Goal: Task Accomplishment & Management: Manage account settings

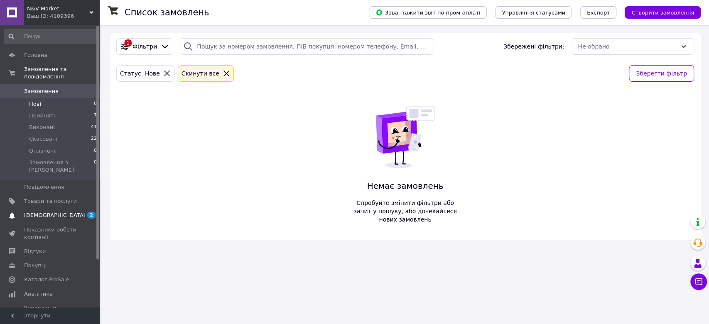
click at [46, 212] on span "[DEMOGRAPHIC_DATA]" at bounding box center [54, 215] width 61 height 7
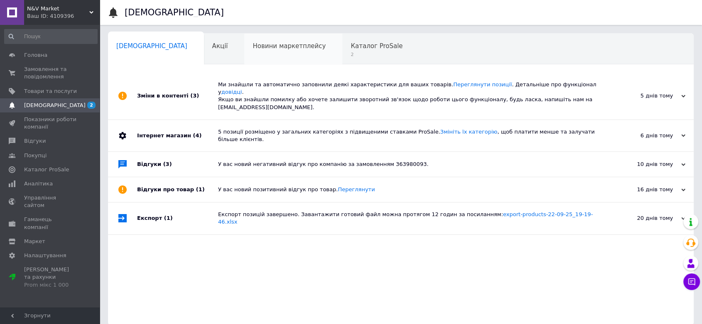
click at [252, 43] on span "Новини маркетплейсу" at bounding box center [288, 45] width 73 height 7
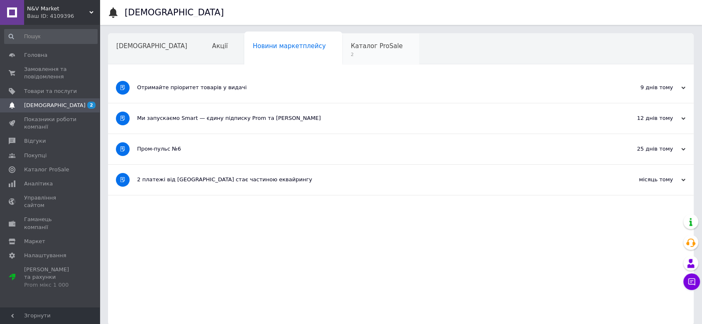
click at [350, 47] on span "Каталог ProSale" at bounding box center [376, 45] width 52 height 7
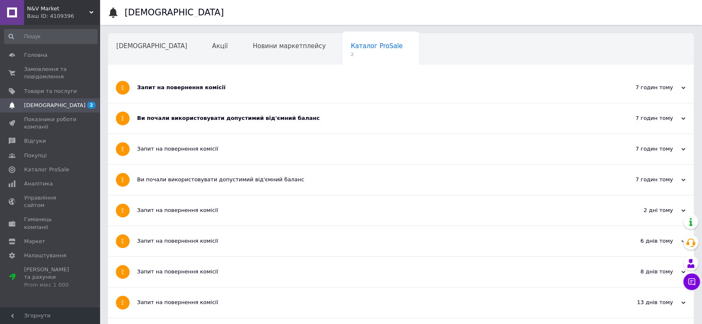
click at [242, 81] on div "Запит на повернення комісії" at bounding box center [369, 88] width 465 height 30
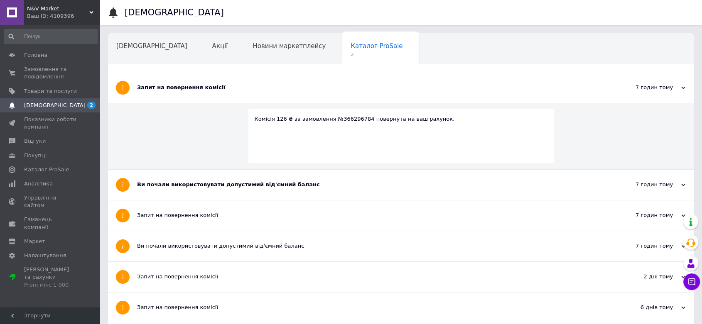
click at [240, 188] on div "Ви почали використовувати допустимий від'ємний баланс" at bounding box center [369, 184] width 465 height 7
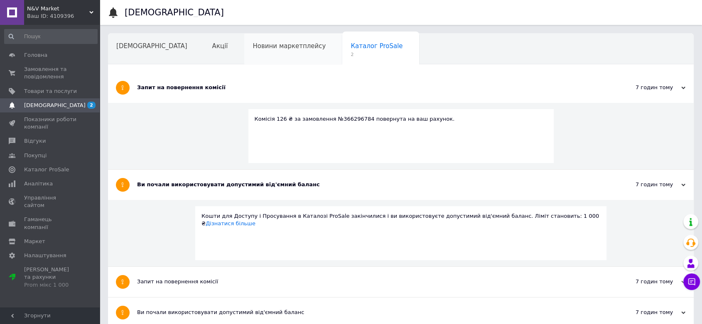
click at [254, 49] on span "Новини маркетплейсу" at bounding box center [288, 45] width 73 height 7
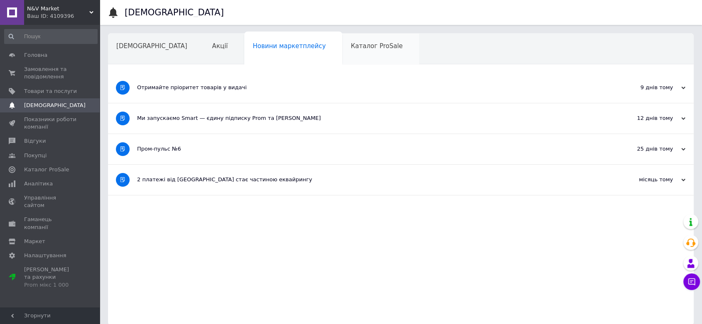
click at [342, 50] on div "Каталог ProSale" at bounding box center [380, 50] width 77 height 32
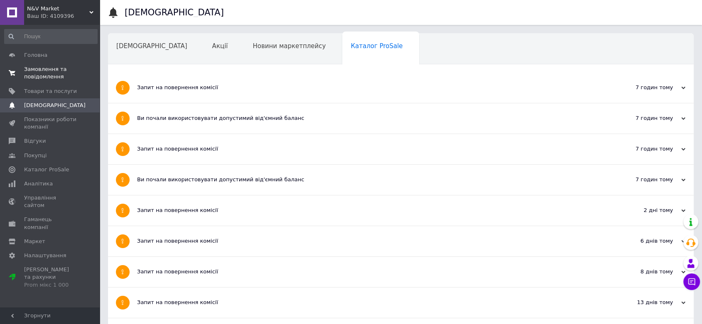
click at [41, 64] on link "Замовлення та повідомлення 0 0" at bounding box center [51, 73] width 102 height 22
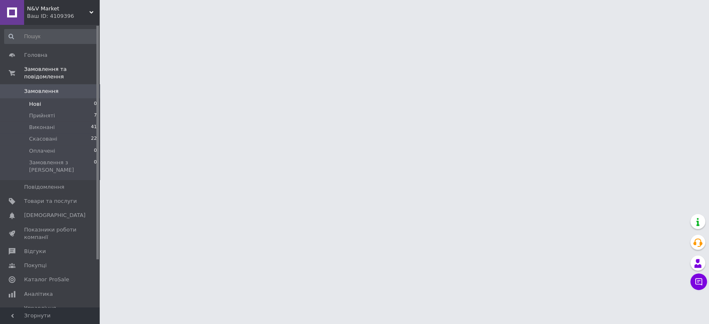
click at [43, 98] on li "Нові 0" at bounding box center [51, 104] width 102 height 12
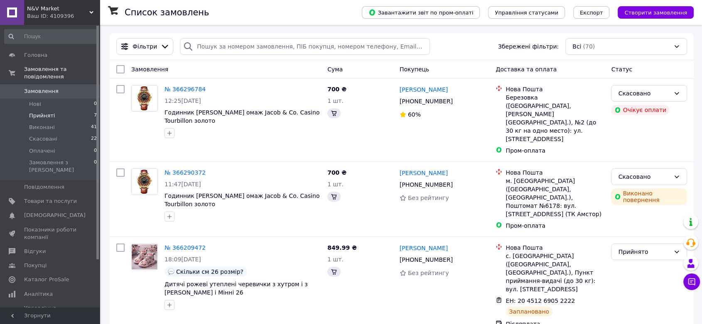
click at [35, 112] on span "Прийняті" at bounding box center [42, 115] width 26 height 7
